Goal: Check status: Check status

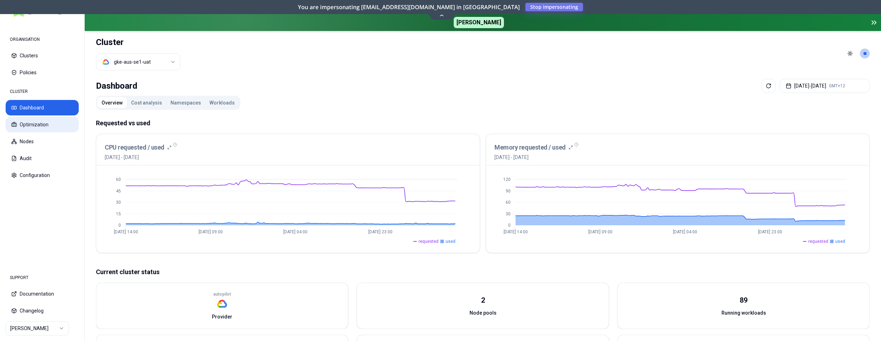
click at [54, 120] on button "Optimization" at bounding box center [42, 124] width 73 height 15
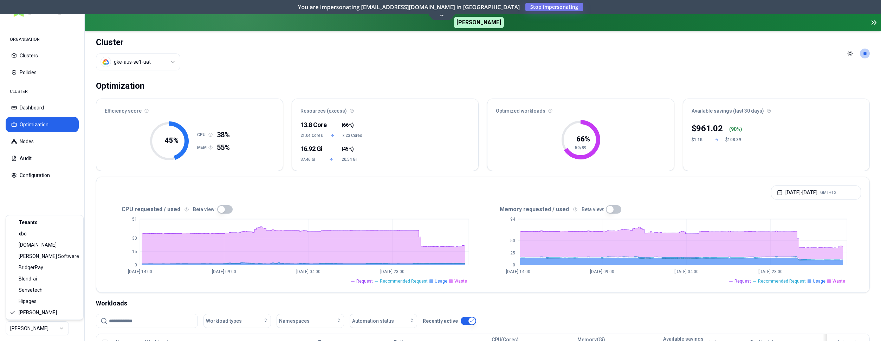
click at [49, 324] on html "ORGANISATION Clusters Policies CLUSTER Dashboard Optimization Nodes Audit Confi…" at bounding box center [440, 170] width 881 height 341
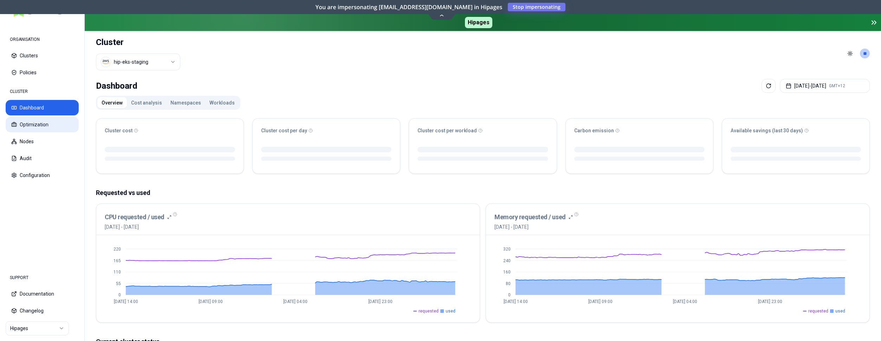
click at [37, 125] on button "Optimization" at bounding box center [42, 124] width 73 height 15
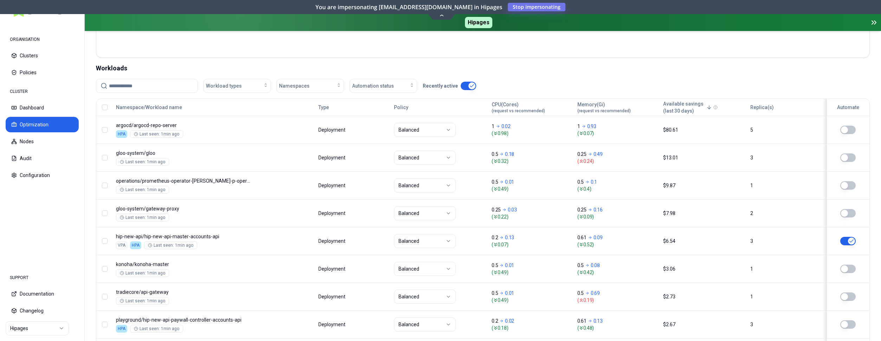
scroll to position [91, 0]
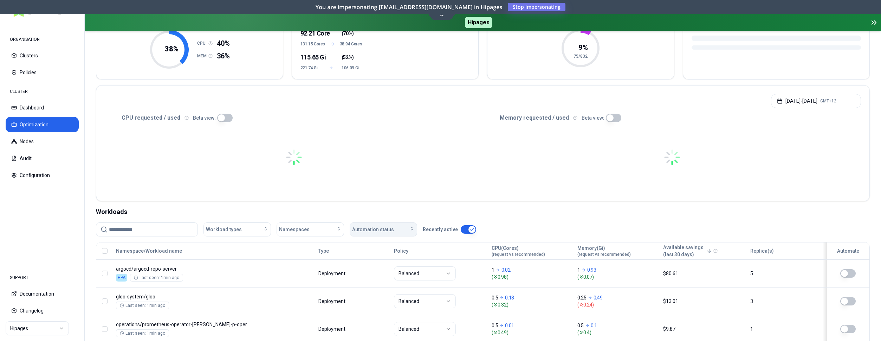
click at [393, 228] on div "Automation status" at bounding box center [383, 229] width 63 height 7
click at [387, 247] on div "on" at bounding box center [384, 244] width 67 height 11
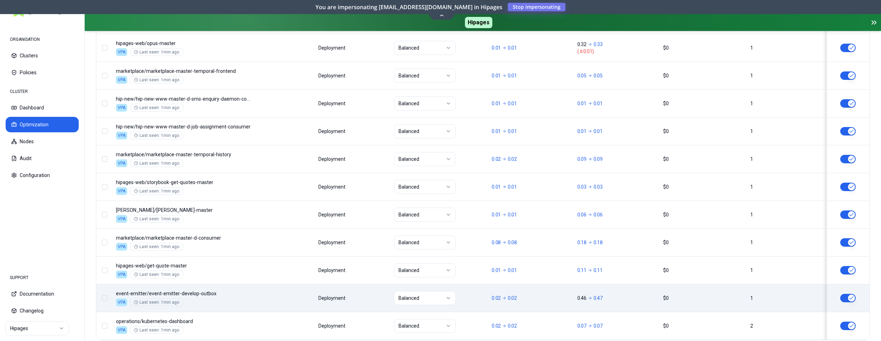
scroll to position [880, 0]
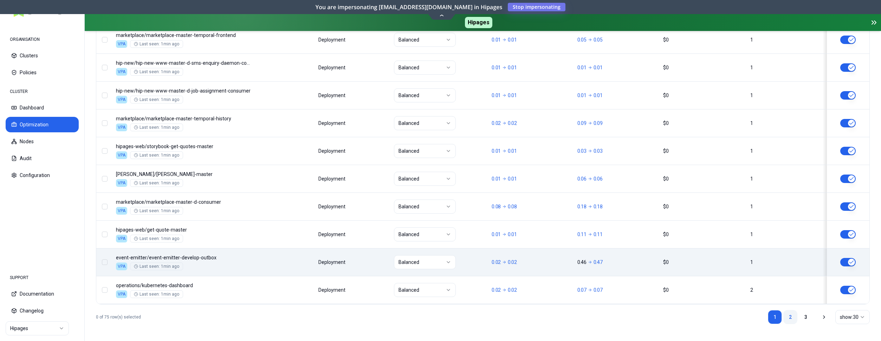
click at [787, 312] on link "2" at bounding box center [790, 317] width 14 height 14
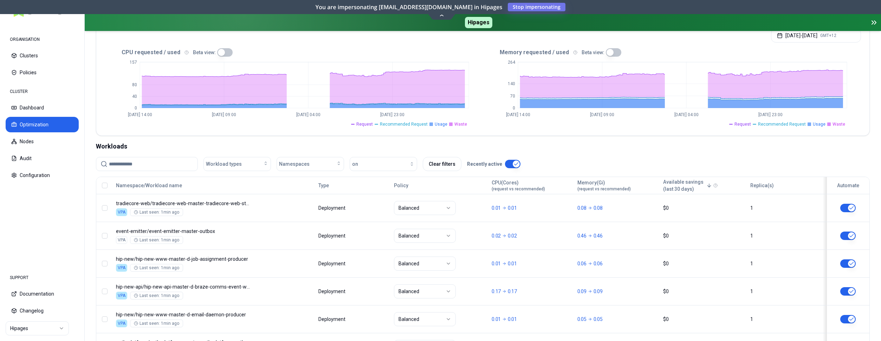
scroll to position [108, 0]
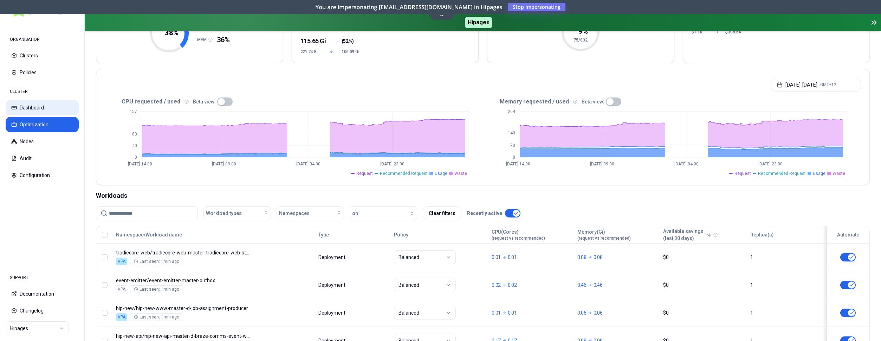
click at [34, 106] on button "Dashboard" at bounding box center [42, 107] width 73 height 15
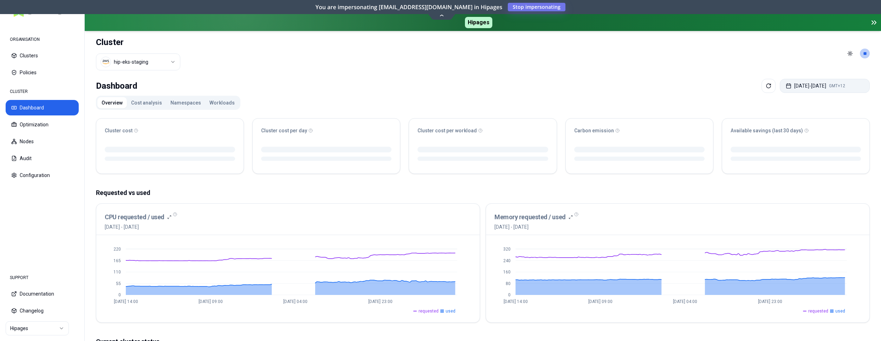
click at [834, 88] on button "Aug 30, 2025 - Sep 06, 2025 GMT+12" at bounding box center [825, 86] width 90 height 14
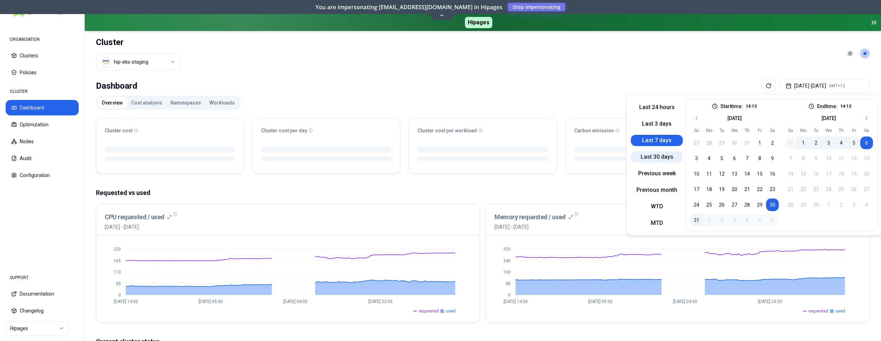
click at [662, 155] on button "Last 30 days" at bounding box center [657, 156] width 52 height 11
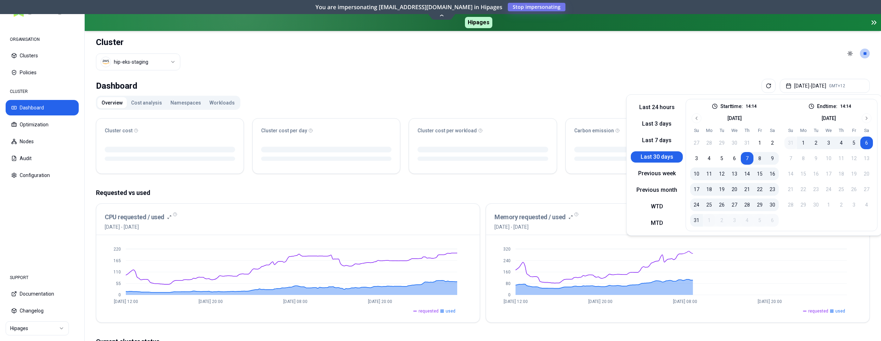
click at [561, 62] on header "Cluster hip-eks-staging Toggle theme **" at bounding box center [483, 53] width 796 height 45
